Goal: Transaction & Acquisition: Purchase product/service

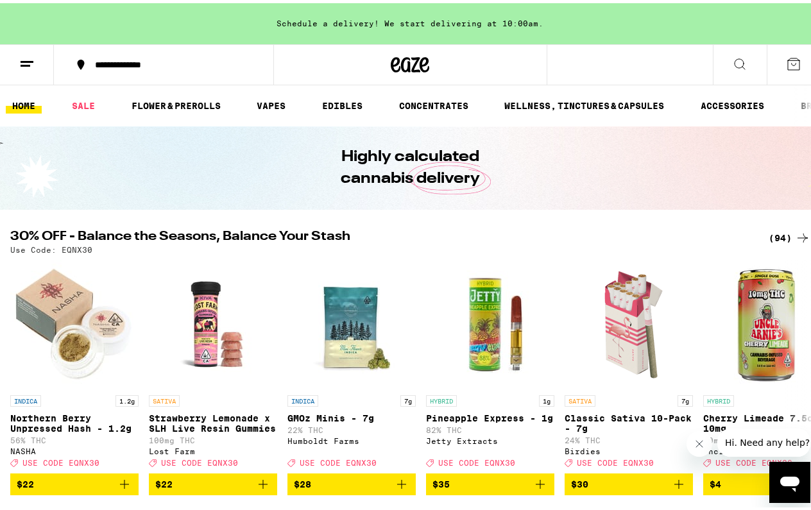
click at [775, 232] on div "(94)" at bounding box center [789, 234] width 42 height 15
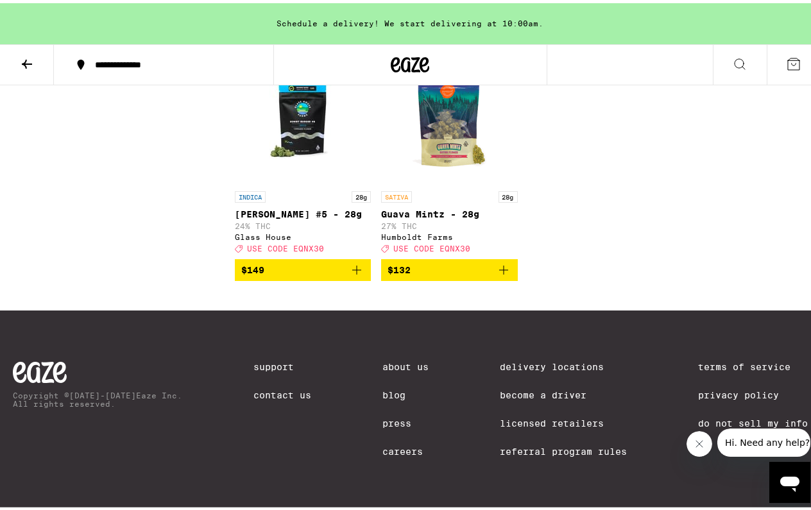
scroll to position [5920, 0]
